Goal: Task Accomplishment & Management: Manage account settings

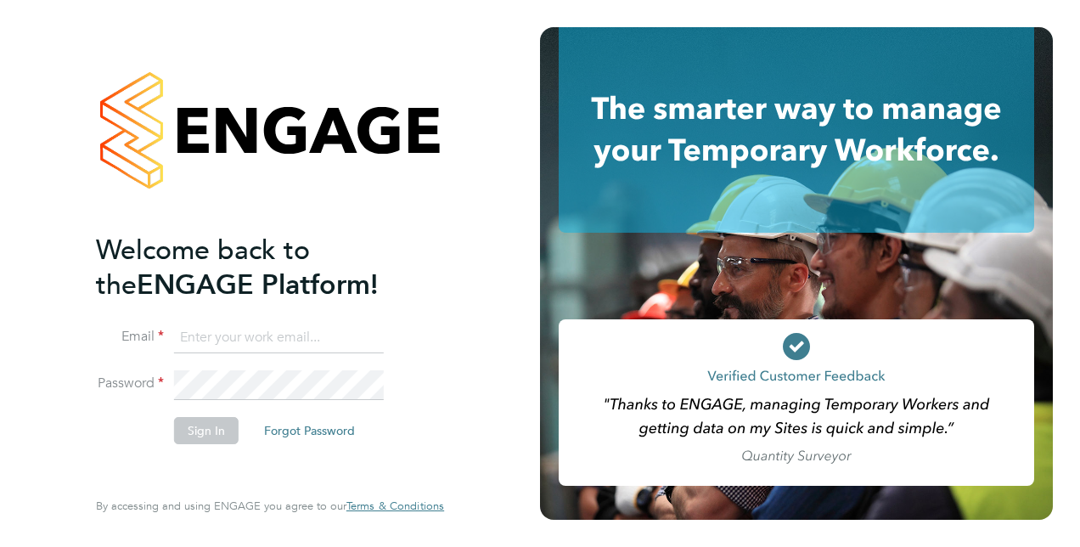
type input "hannah.cornford@vistry.co.uk"
click at [210, 431] on button "Sign In" at bounding box center [206, 430] width 65 height 27
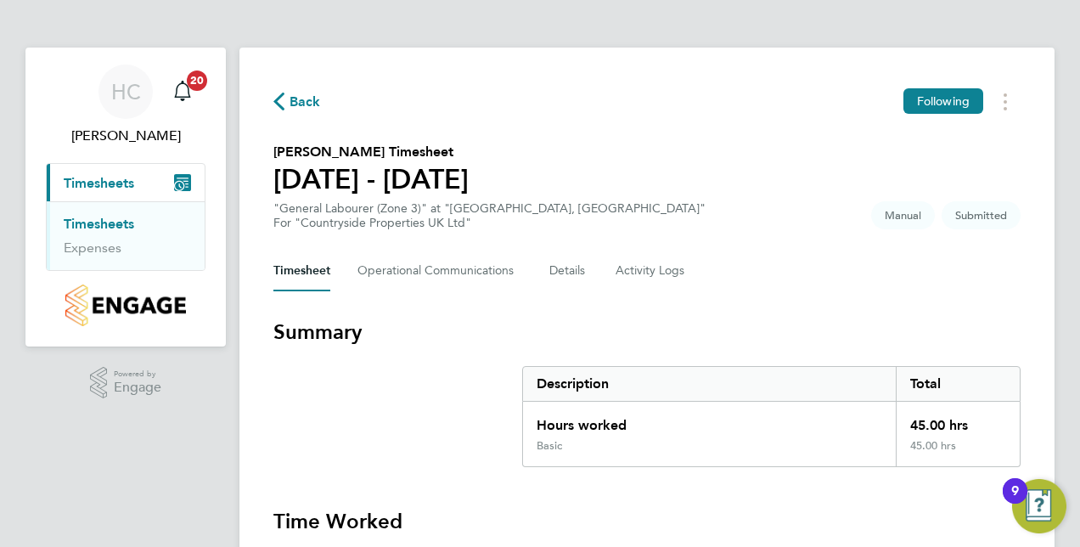
click at [107, 213] on ul "Timesheets Expenses" at bounding box center [126, 235] width 158 height 69
click at [107, 221] on link "Timesheets" at bounding box center [99, 224] width 70 height 16
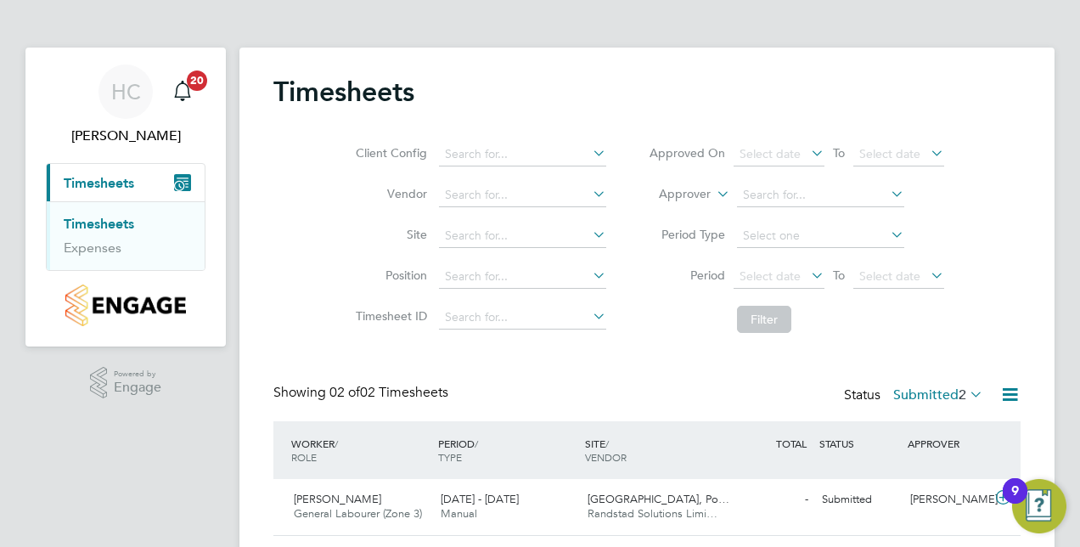
scroll to position [105, 0]
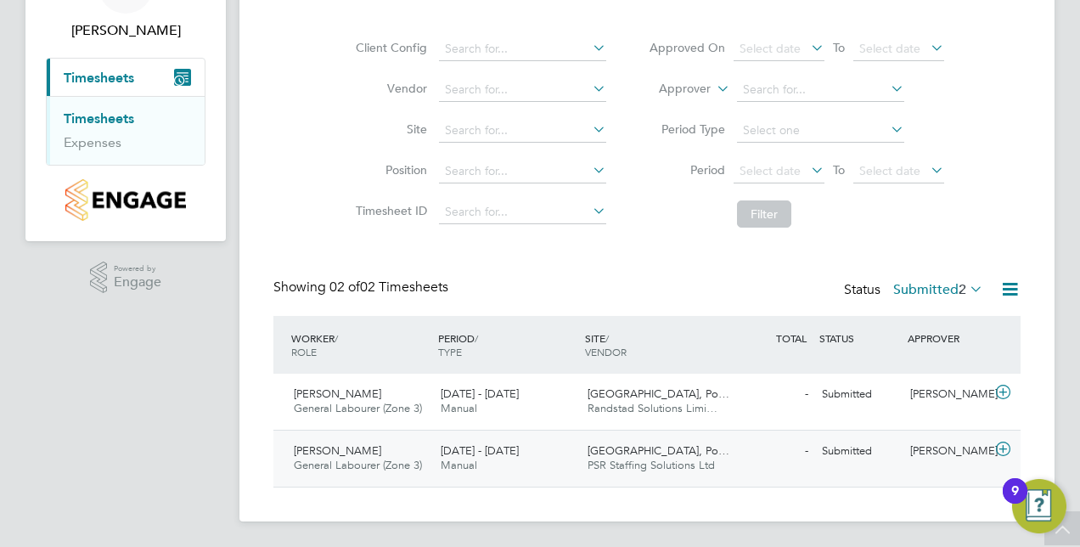
click at [324, 463] on span "General Labourer (Zone 3)" at bounding box center [358, 464] width 128 height 14
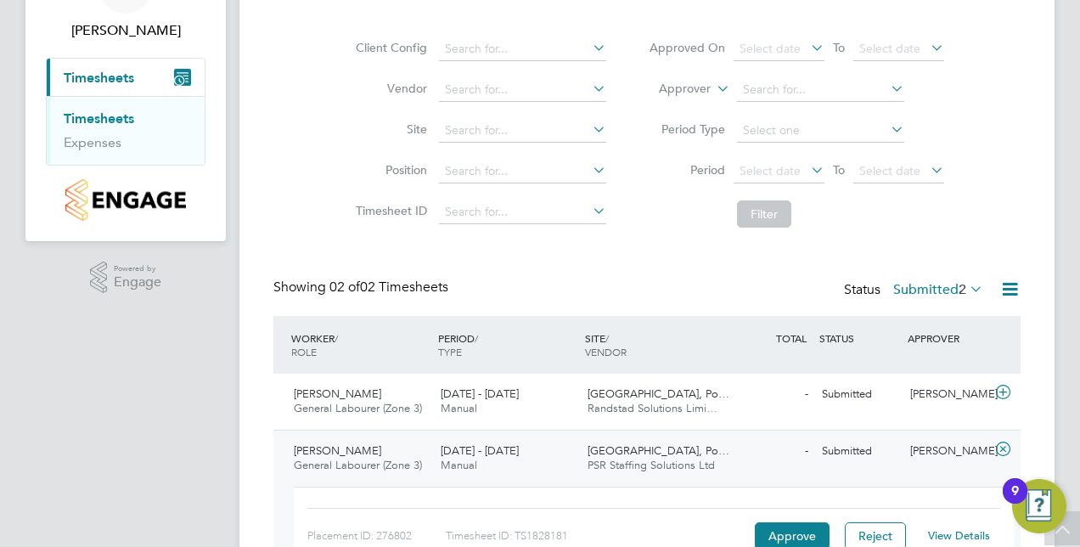
scroll to position [178, 0]
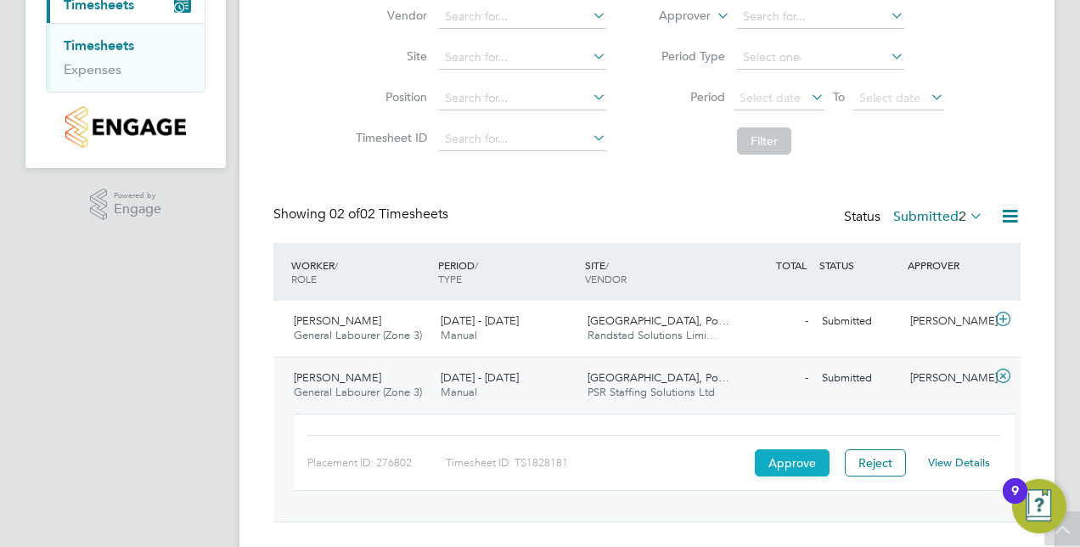
click at [772, 460] on button "Approve" at bounding box center [792, 462] width 75 height 27
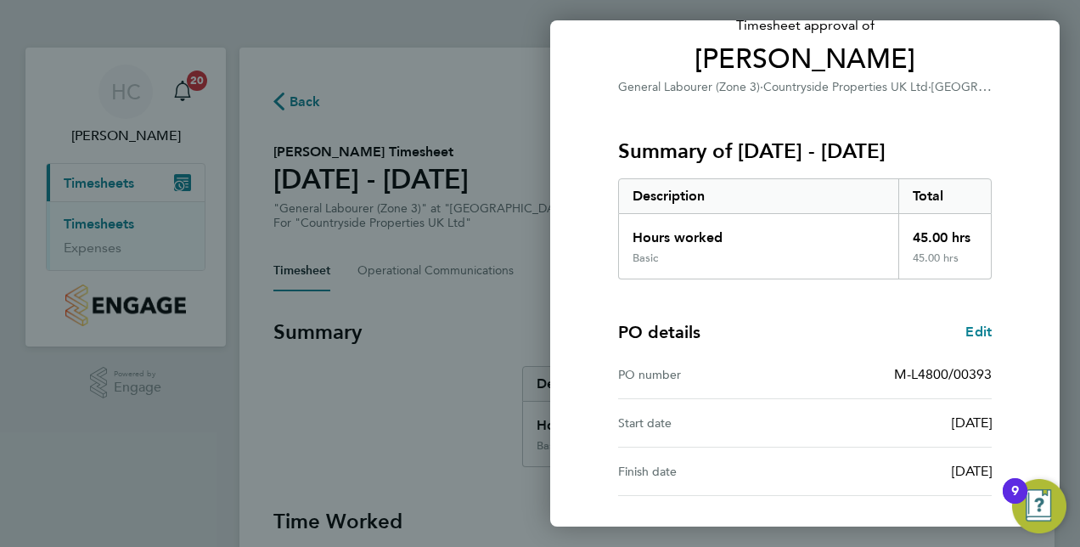
scroll to position [265, 0]
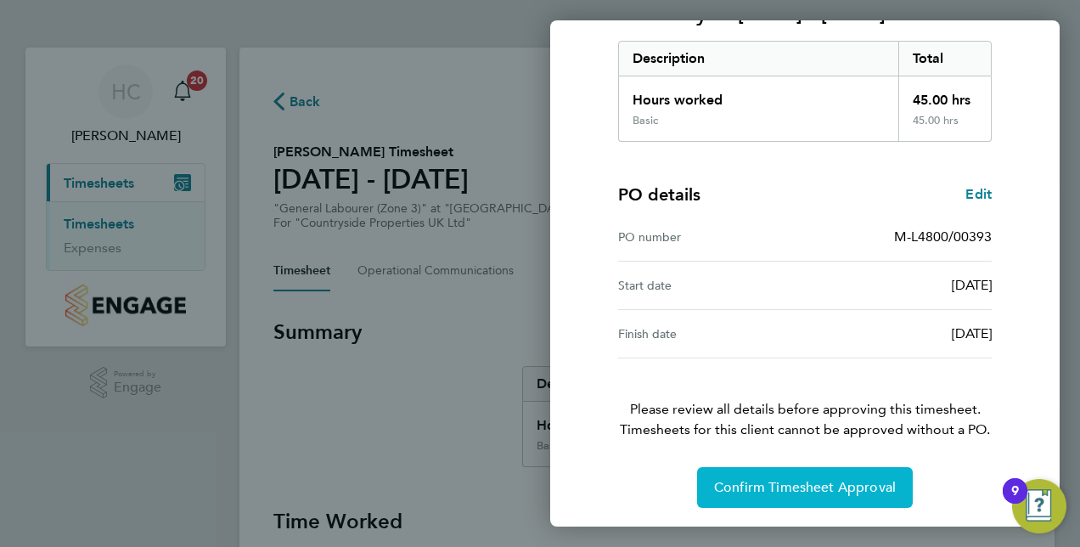
click at [810, 485] on span "Confirm Timesheet Approval" at bounding box center [805, 487] width 182 height 17
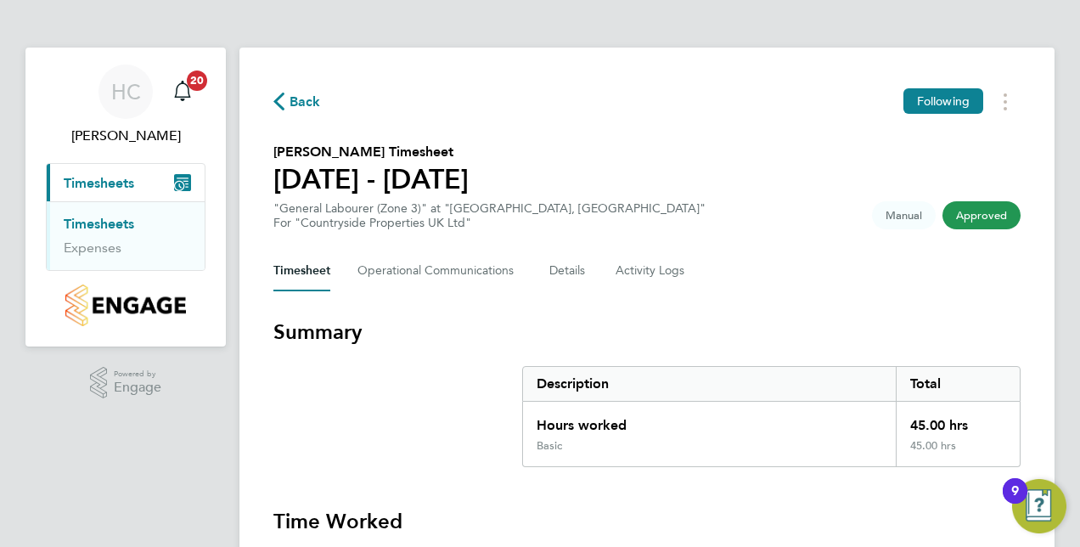
click at [92, 221] on link "Timesheets" at bounding box center [99, 224] width 70 height 16
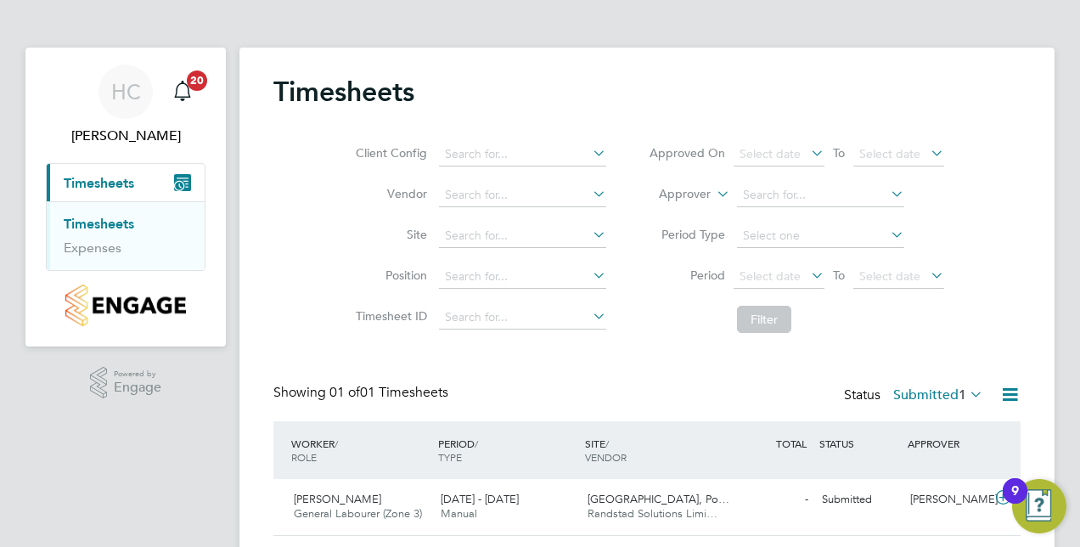
scroll to position [49, 0]
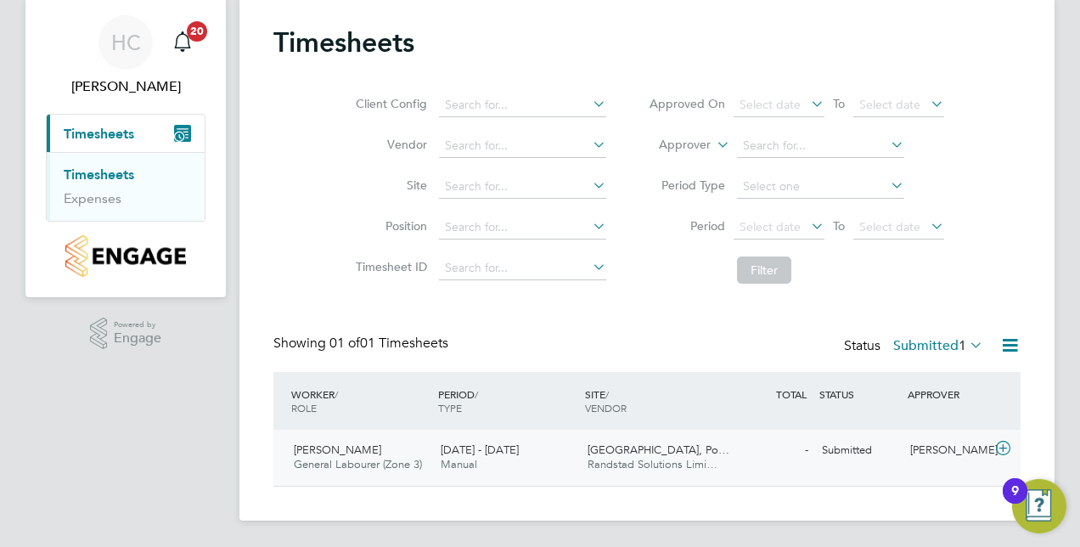
click at [370, 448] on span "[PERSON_NAME]" at bounding box center [337, 449] width 87 height 14
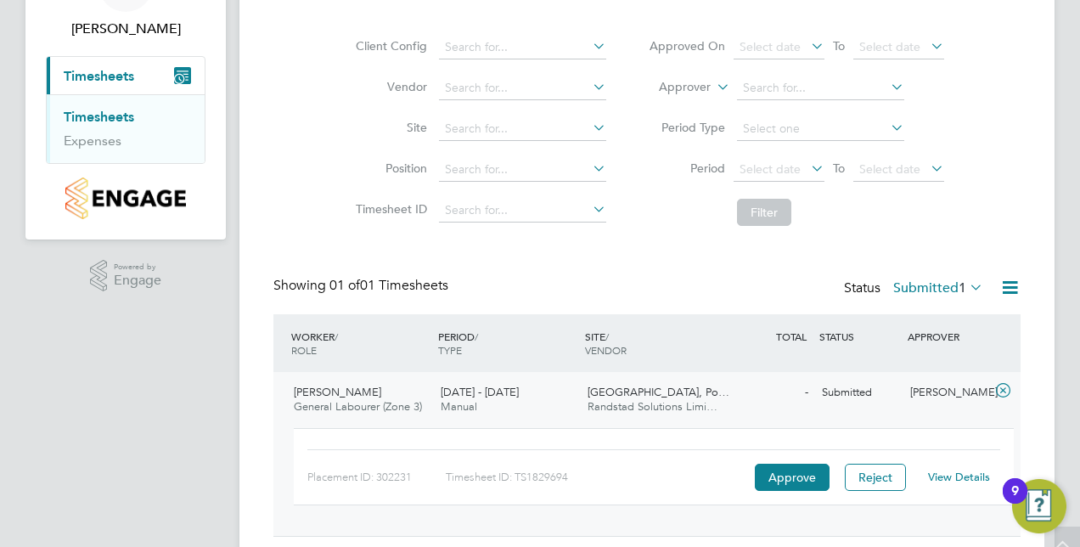
scroll to position [115, 0]
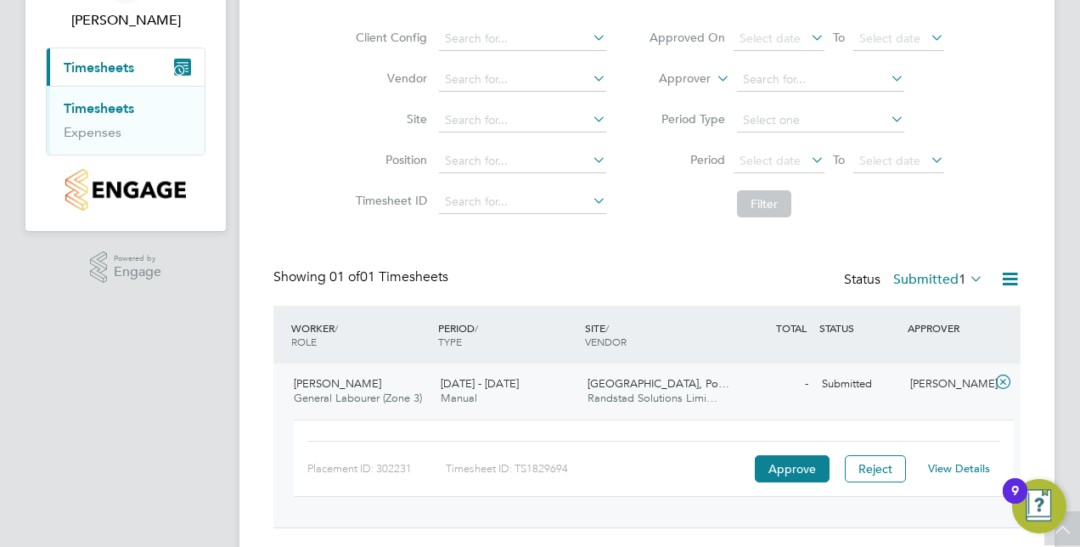
click at [962, 463] on link "View Details" at bounding box center [959, 468] width 62 height 14
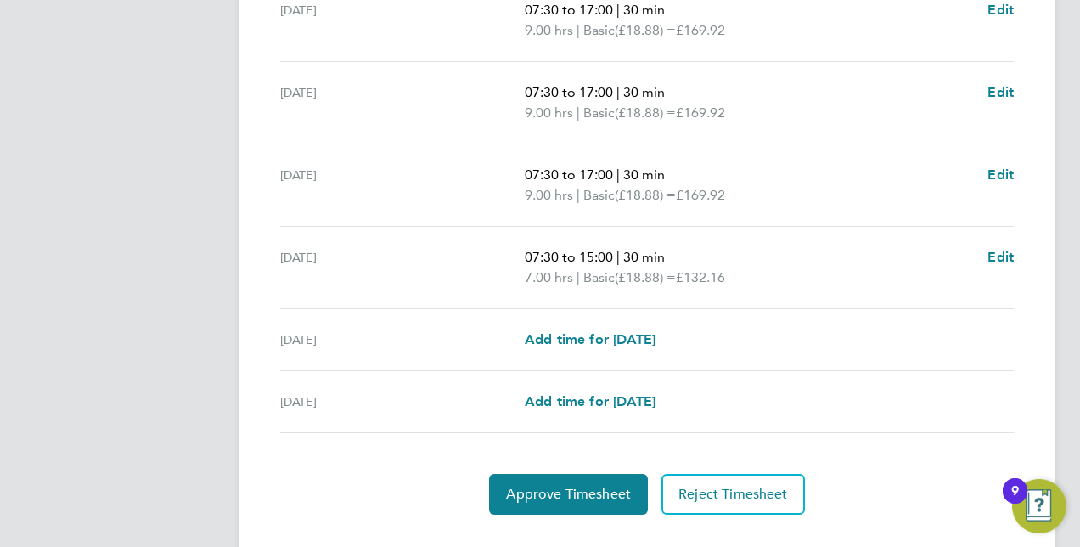
scroll to position [690, 0]
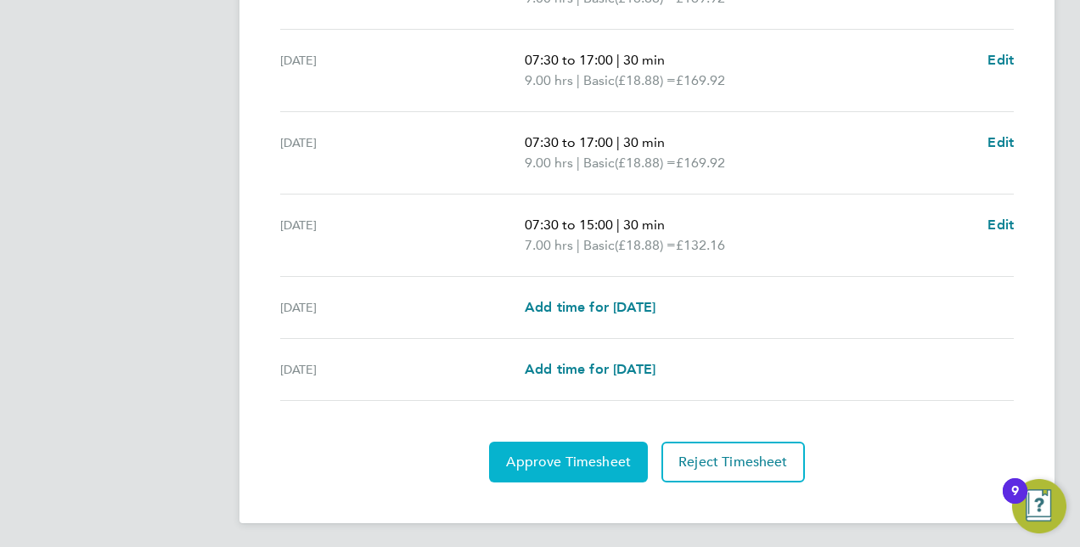
click at [581, 463] on span "Approve Timesheet" at bounding box center [568, 461] width 125 height 17
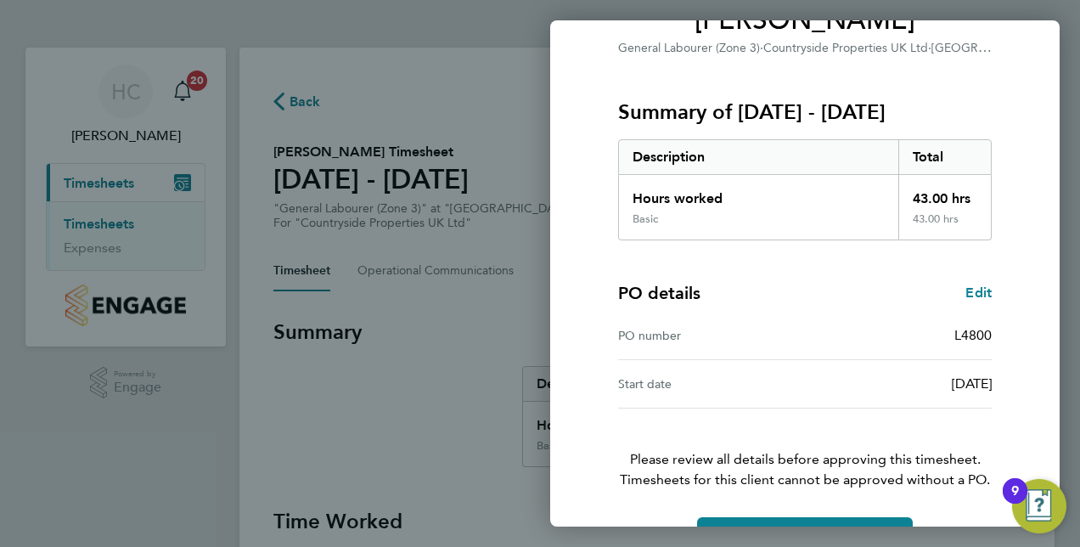
scroll to position [216, 0]
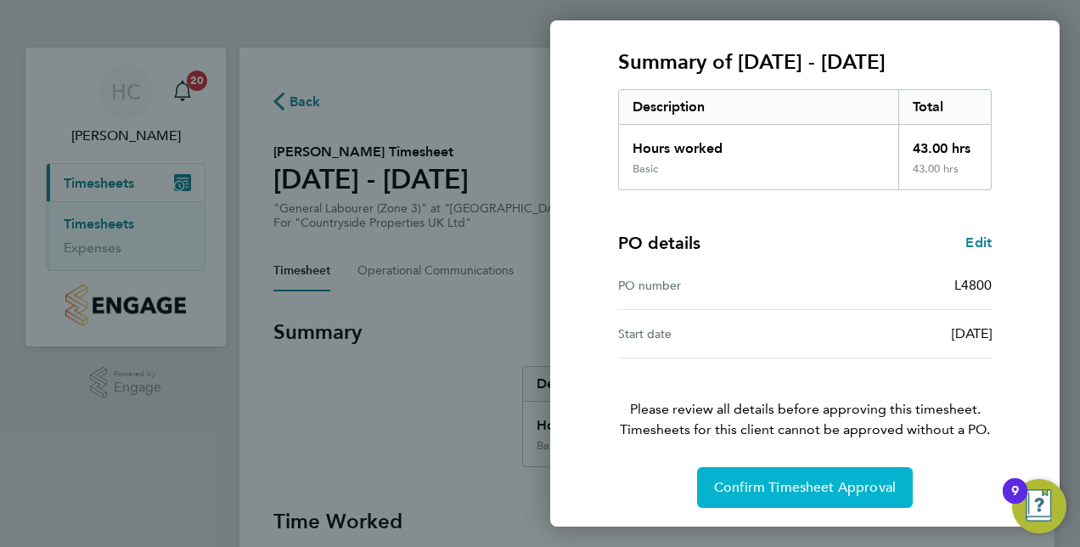
click at [758, 480] on span "Confirm Timesheet Approval" at bounding box center [805, 487] width 182 height 17
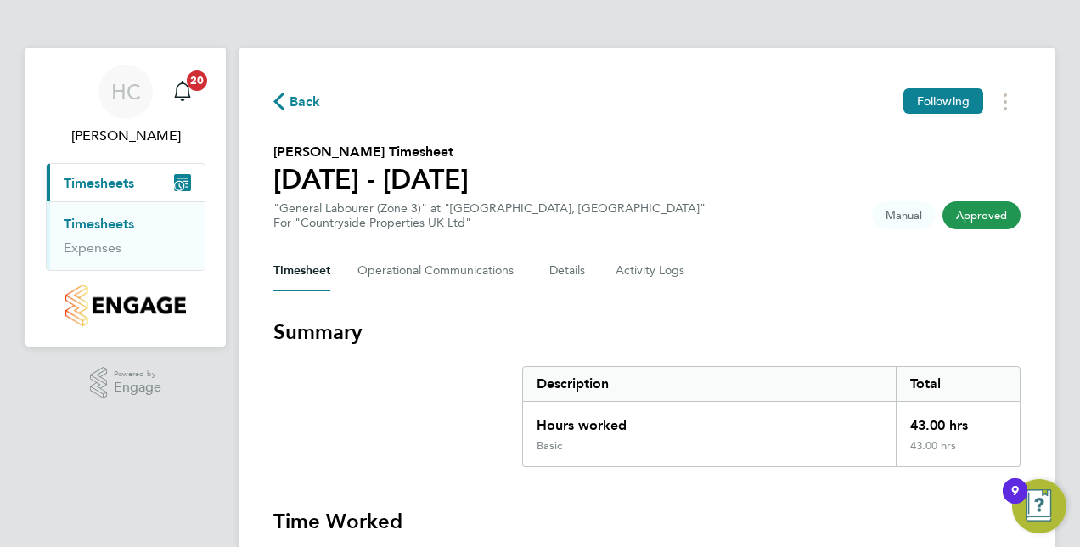
click at [90, 221] on link "Timesheets" at bounding box center [99, 224] width 70 height 16
